Goal: Understand process/instructions

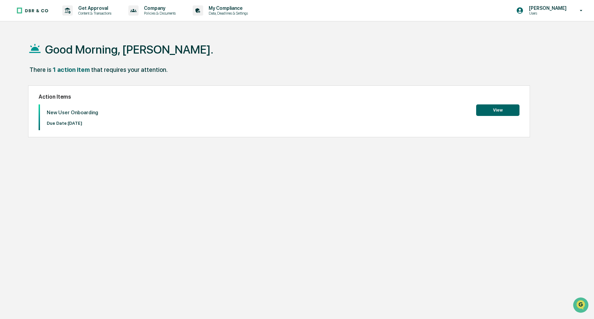
click at [488, 107] on button "View" at bounding box center [497, 110] width 43 height 12
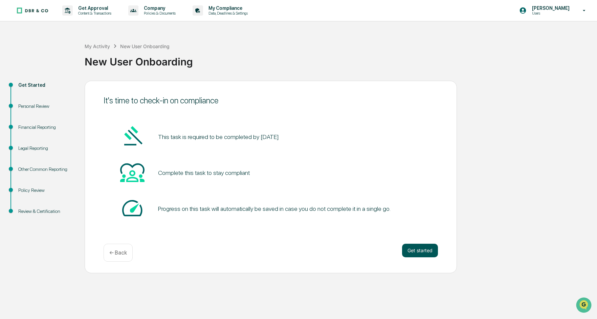
click at [409, 248] on button "Get started" at bounding box center [420, 250] width 36 height 14
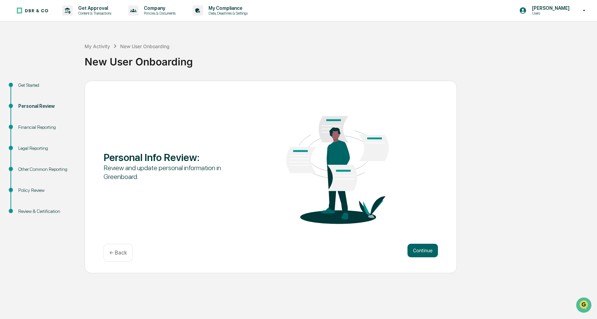
click at [409, 248] on button "Continue" at bounding box center [423, 250] width 30 height 14
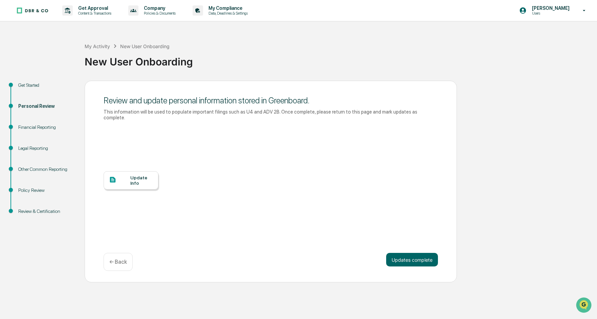
click at [131, 177] on div "Update Info" at bounding box center [141, 180] width 23 height 11
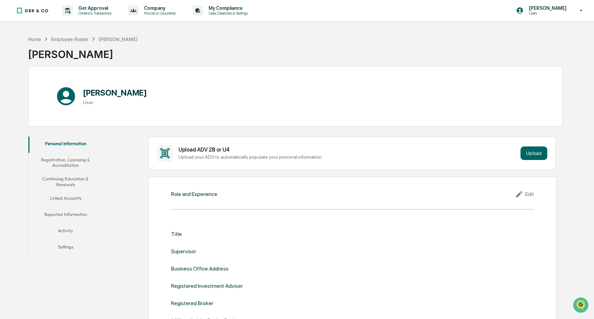
click at [77, 159] on button "Registration, Licensing & Accreditation" at bounding box center [65, 162] width 74 height 19
